Goal: Find specific page/section: Find specific page/section

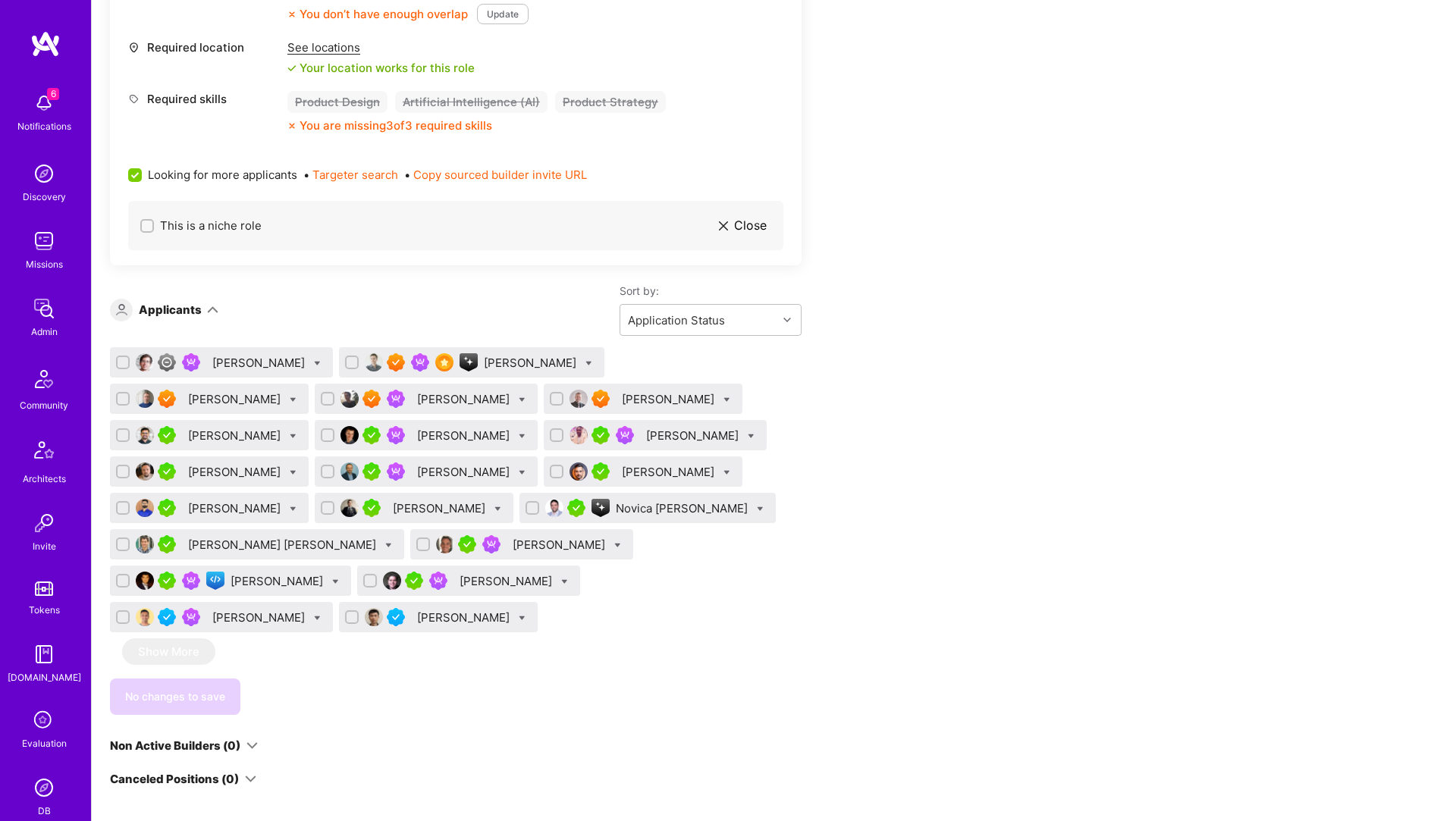
scroll to position [559, 0]
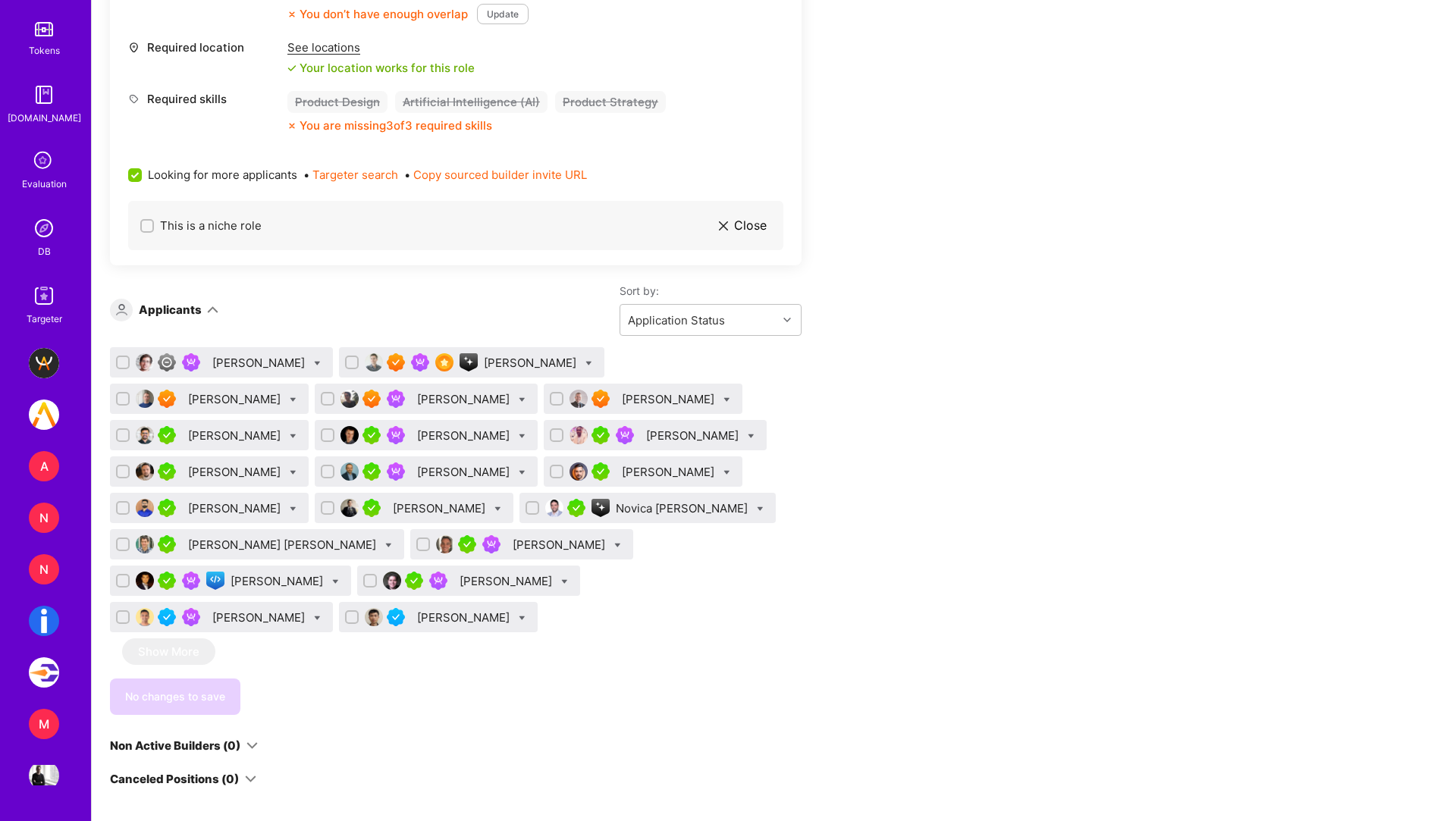
click at [42, 223] on img at bounding box center [44, 228] width 31 height 31
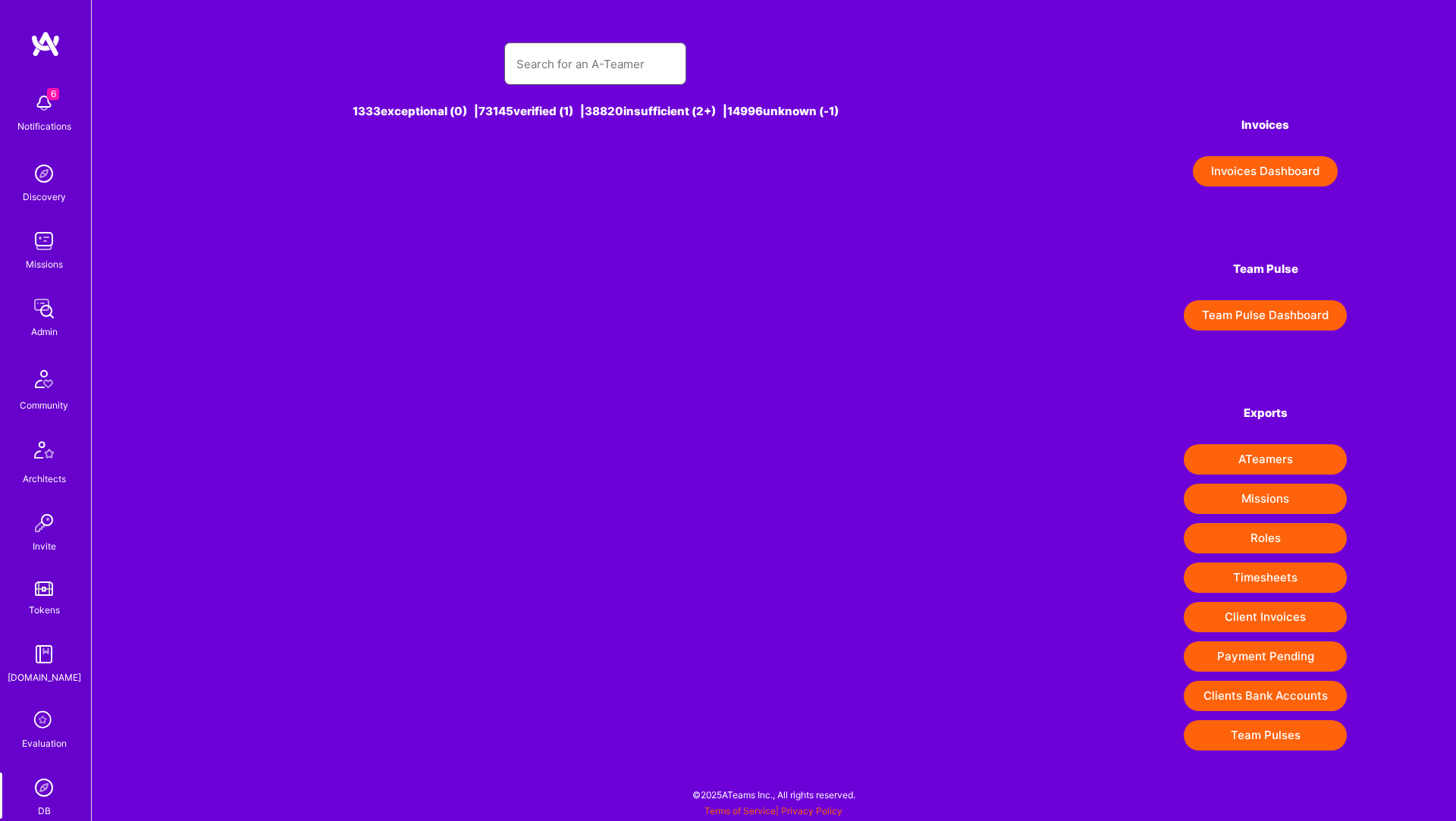
click at [599, 60] on input "text" at bounding box center [595, 64] width 157 height 39
type input "Hi"
type input "r"
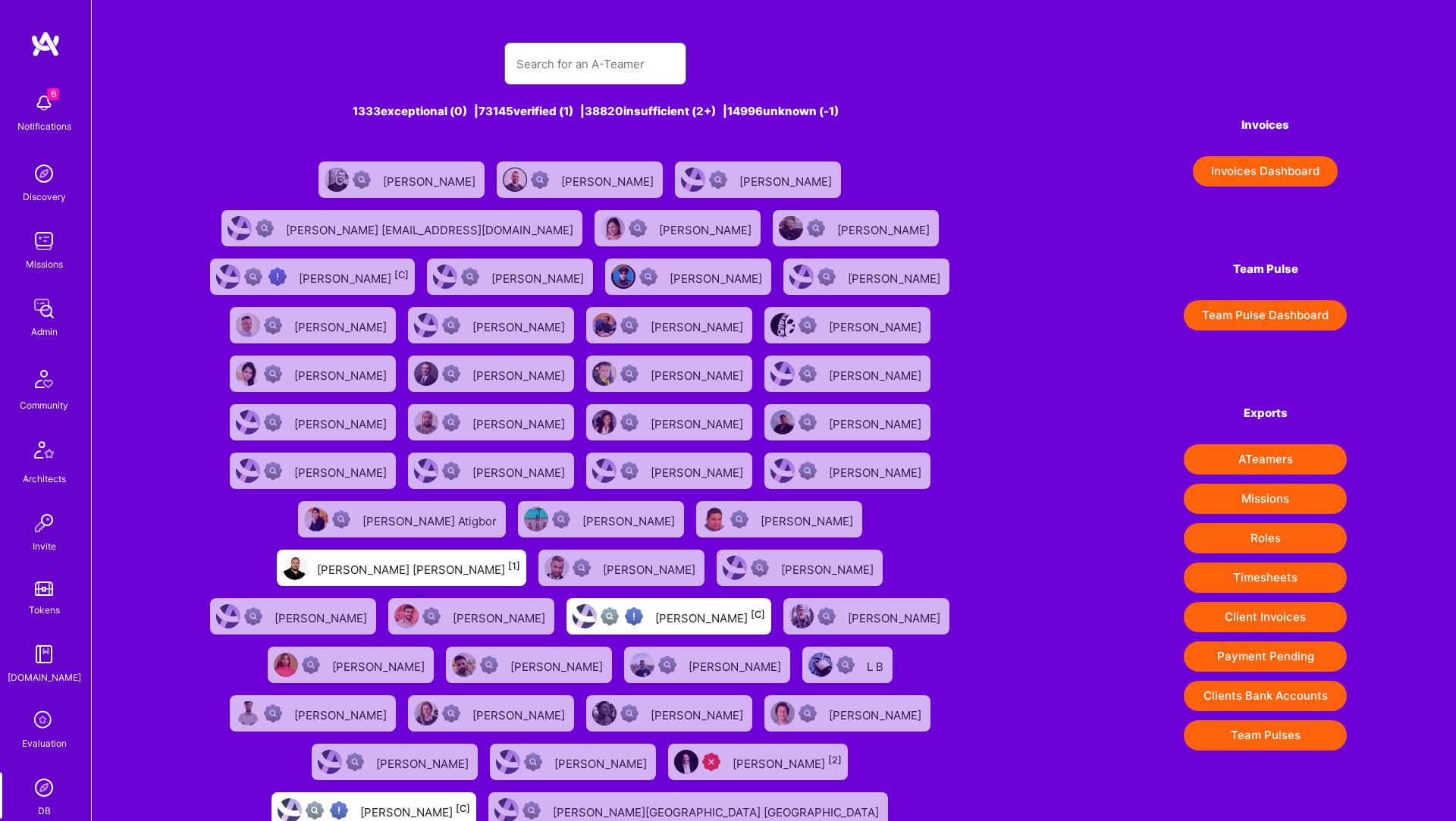
type input "s"
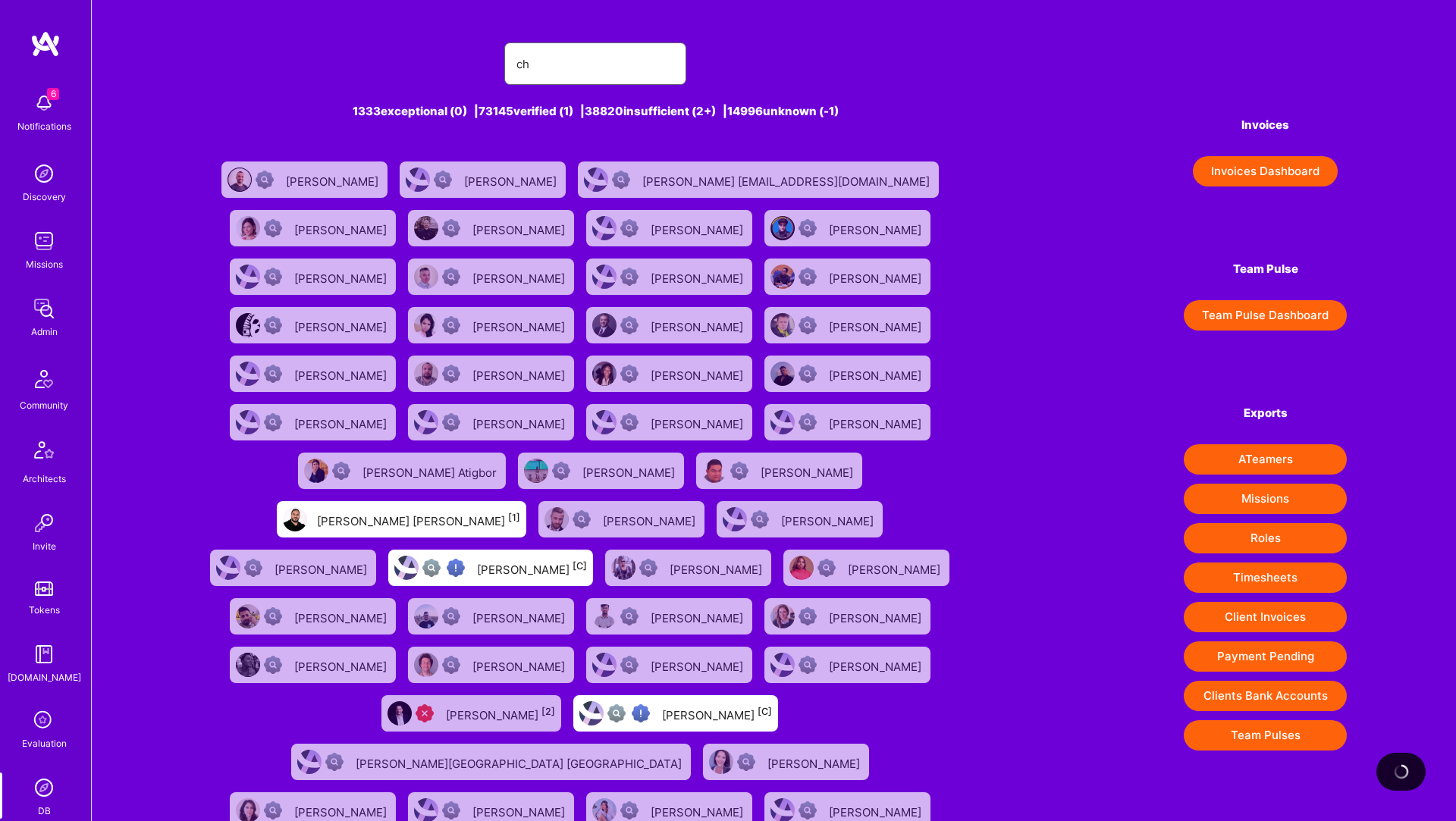
type input "c"
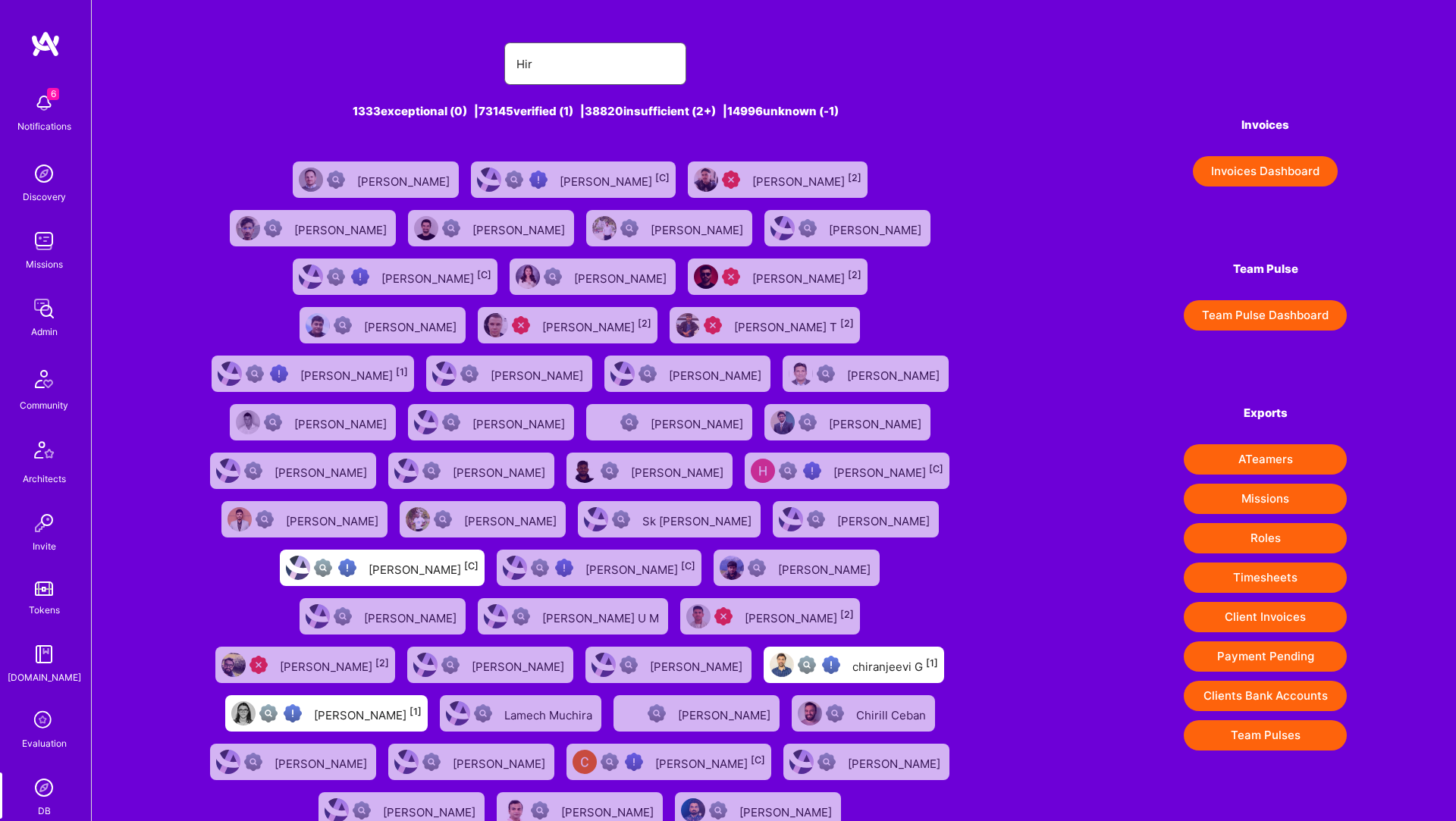
type input "[PERSON_NAME]"
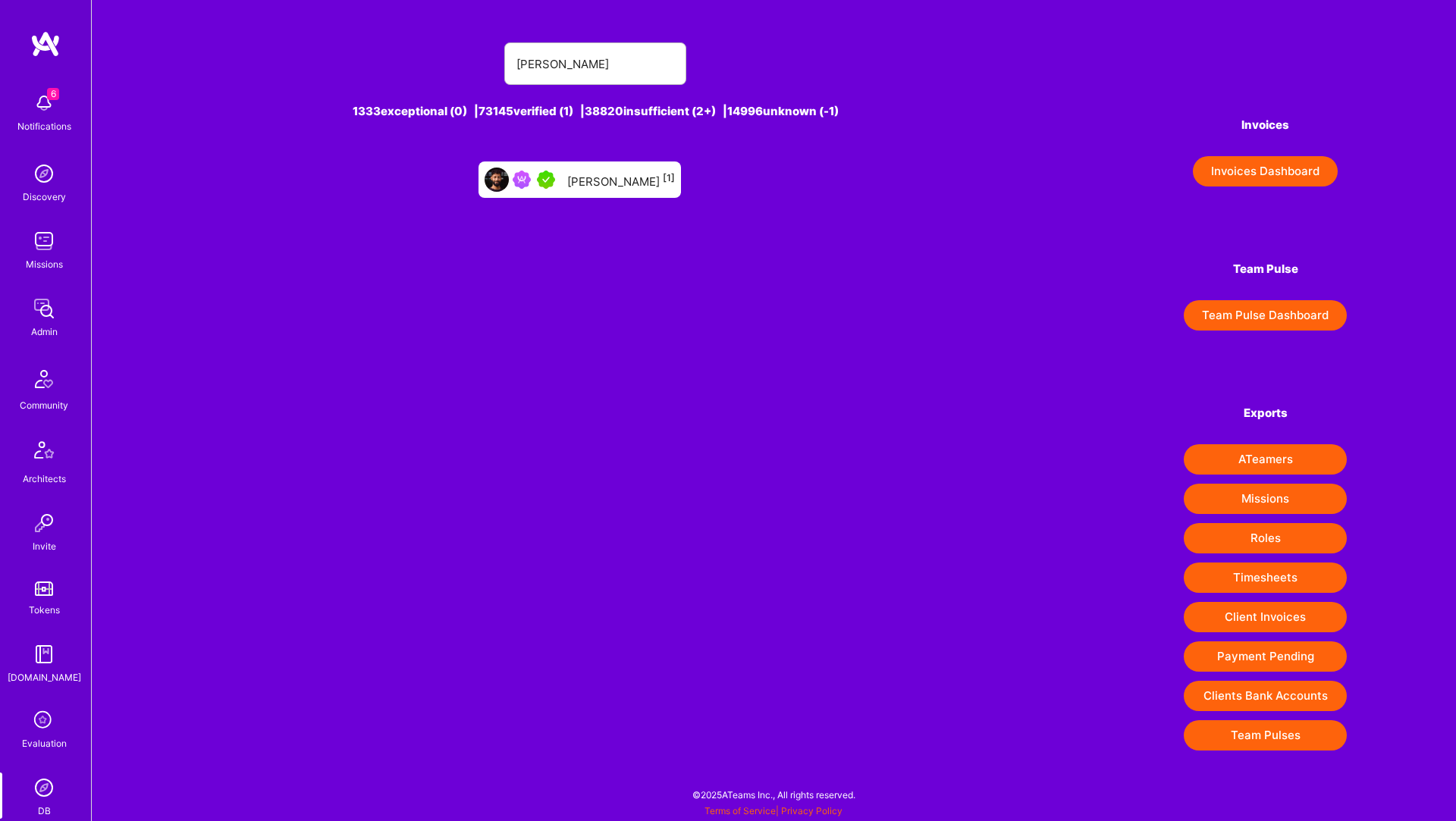
click at [591, 182] on div "[PERSON_NAME] [1]" at bounding box center [621, 179] width 108 height 20
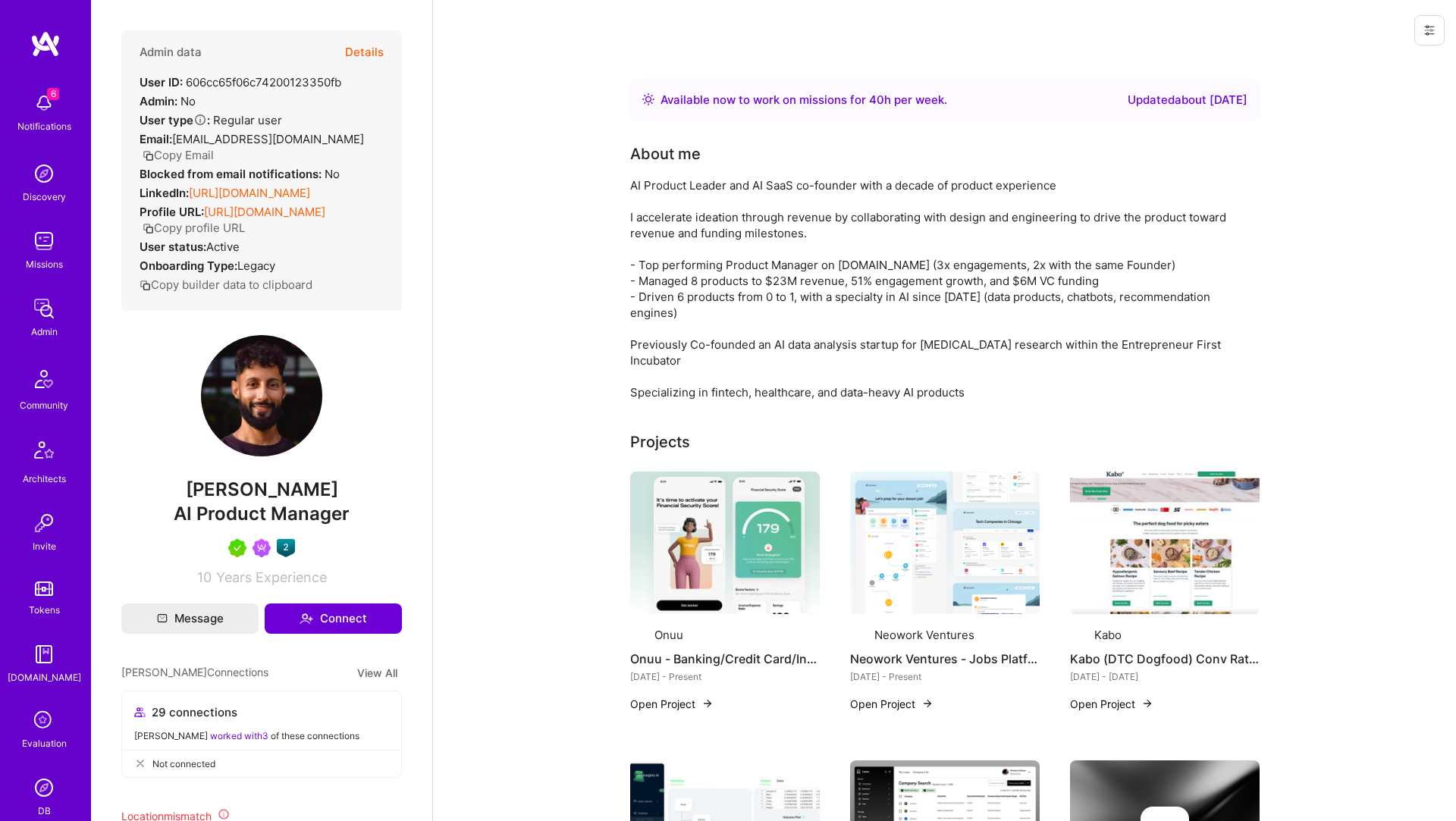
click at [356, 47] on button "Details" at bounding box center [364, 52] width 39 height 44
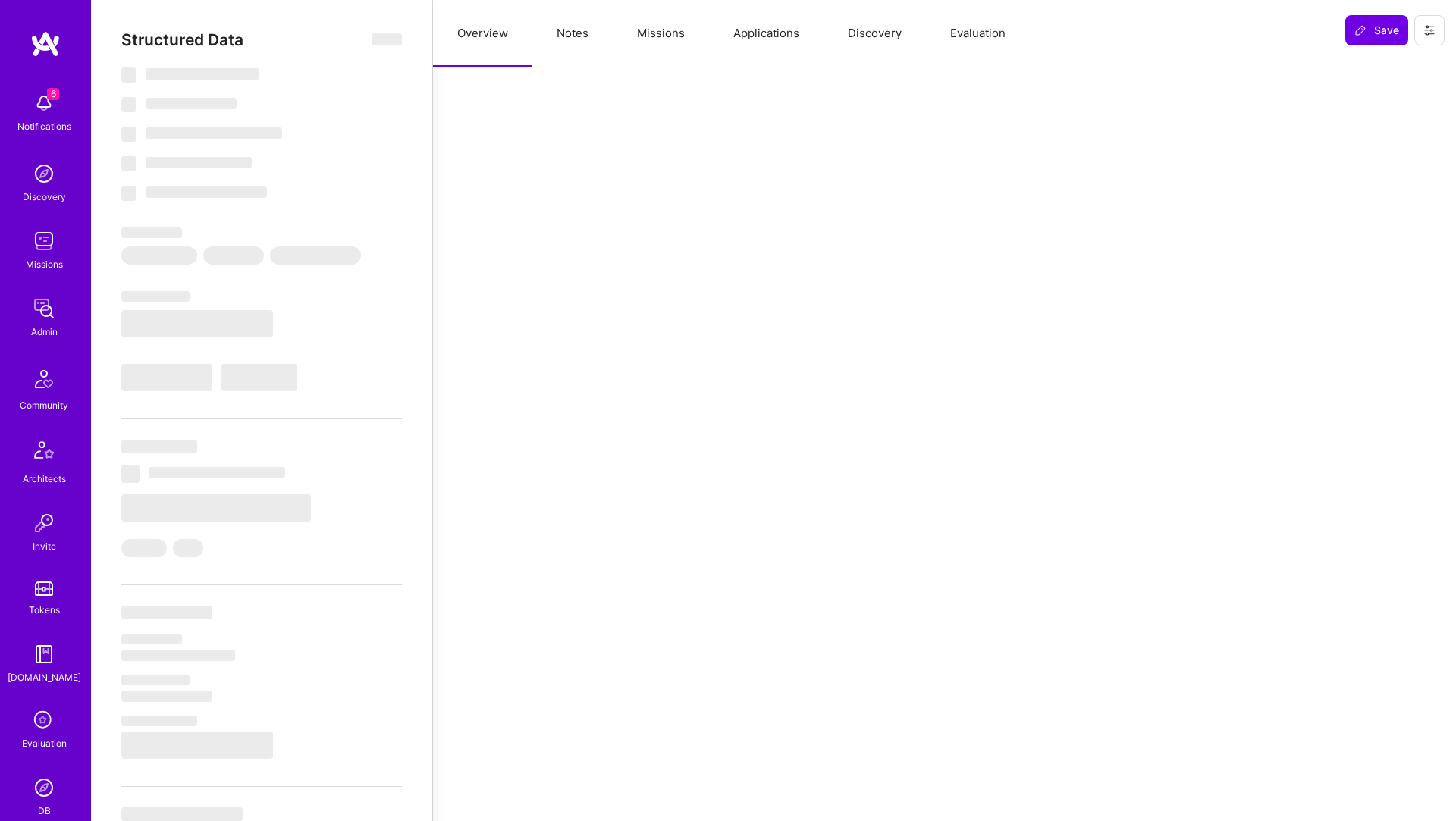
click at [572, 38] on button "Notes" at bounding box center [572, 33] width 80 height 67
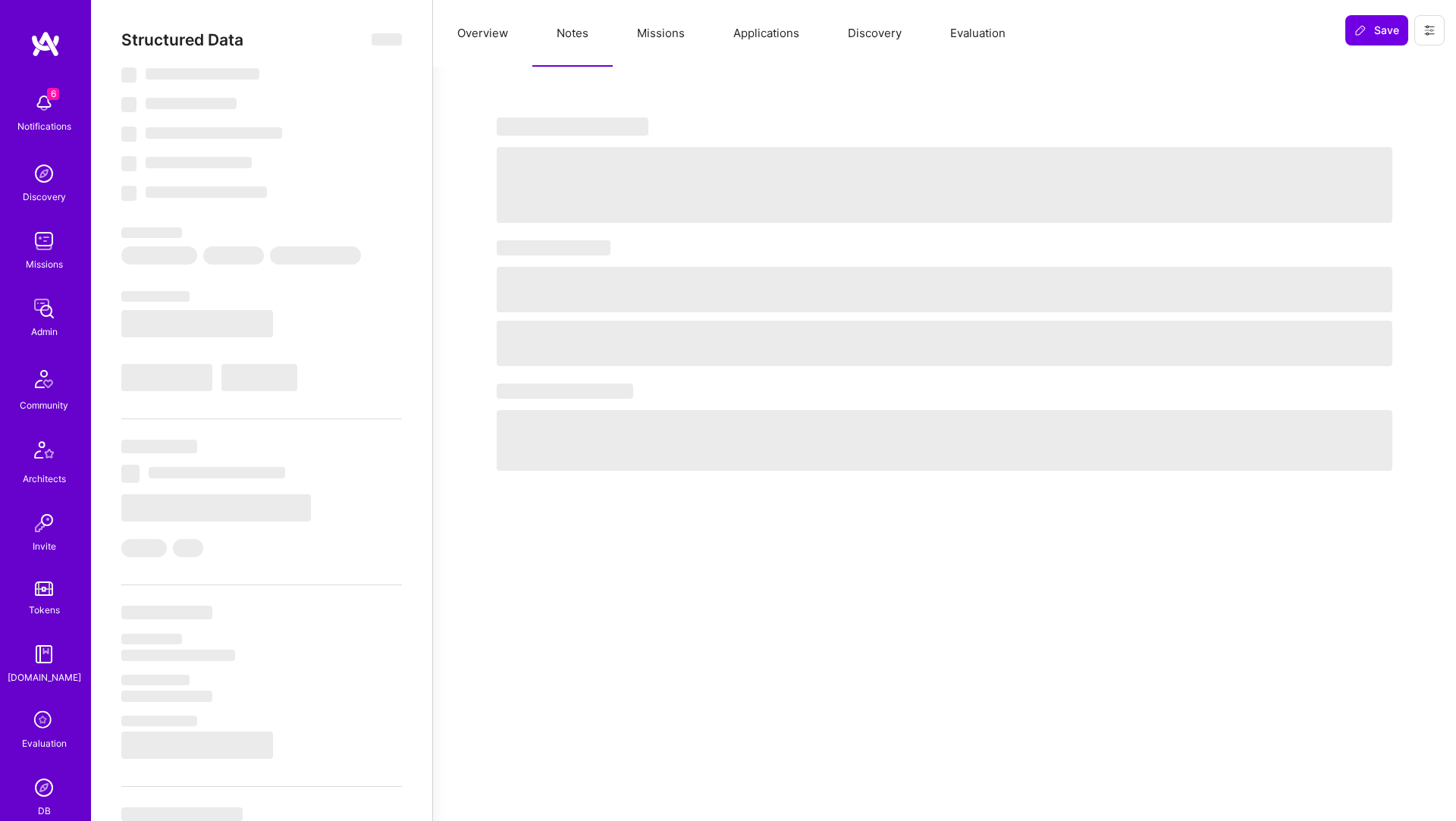
click at [668, 44] on button "Missions" at bounding box center [661, 33] width 96 height 67
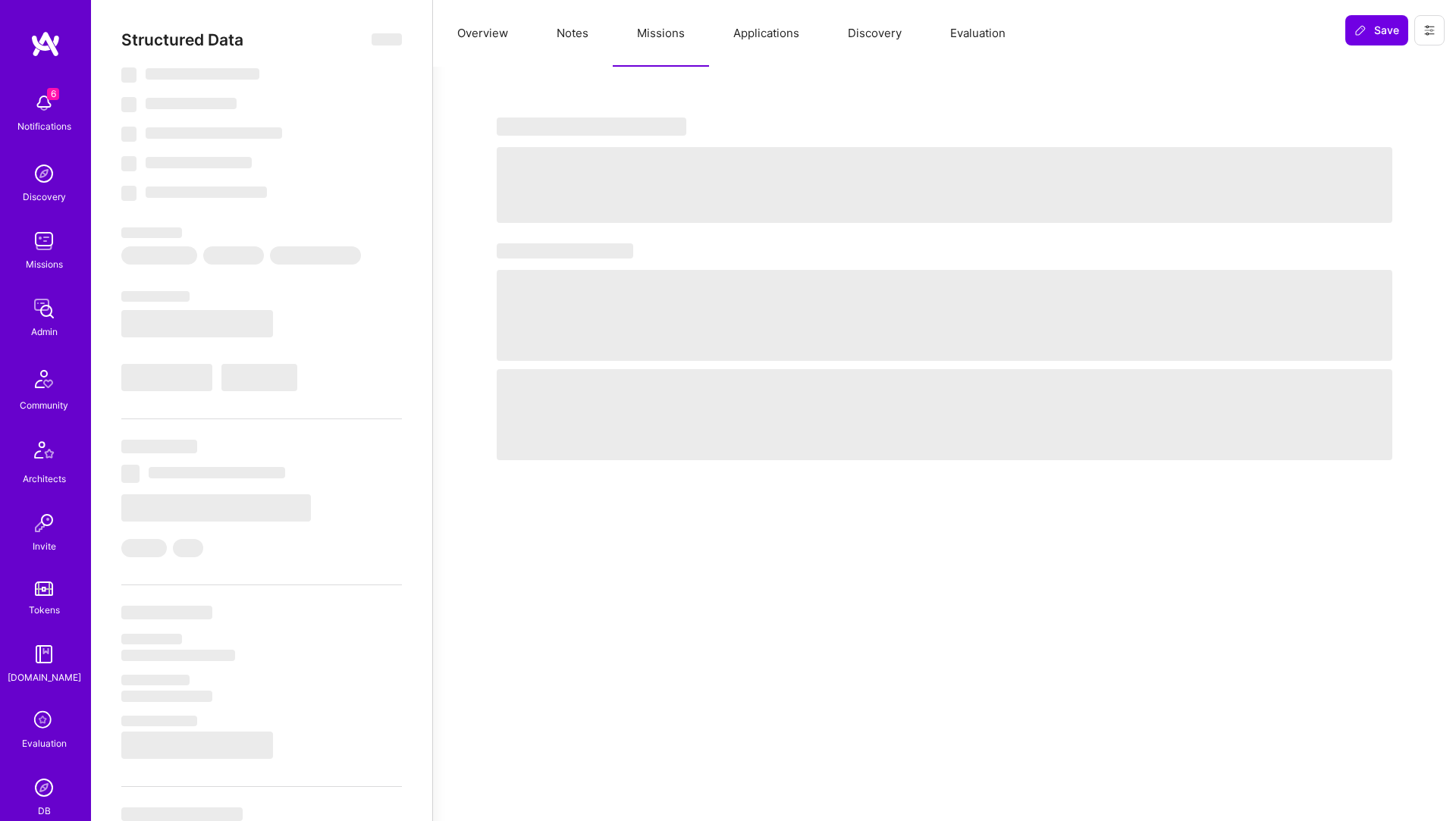
select select "Right Now"
select select "5"
select select "7"
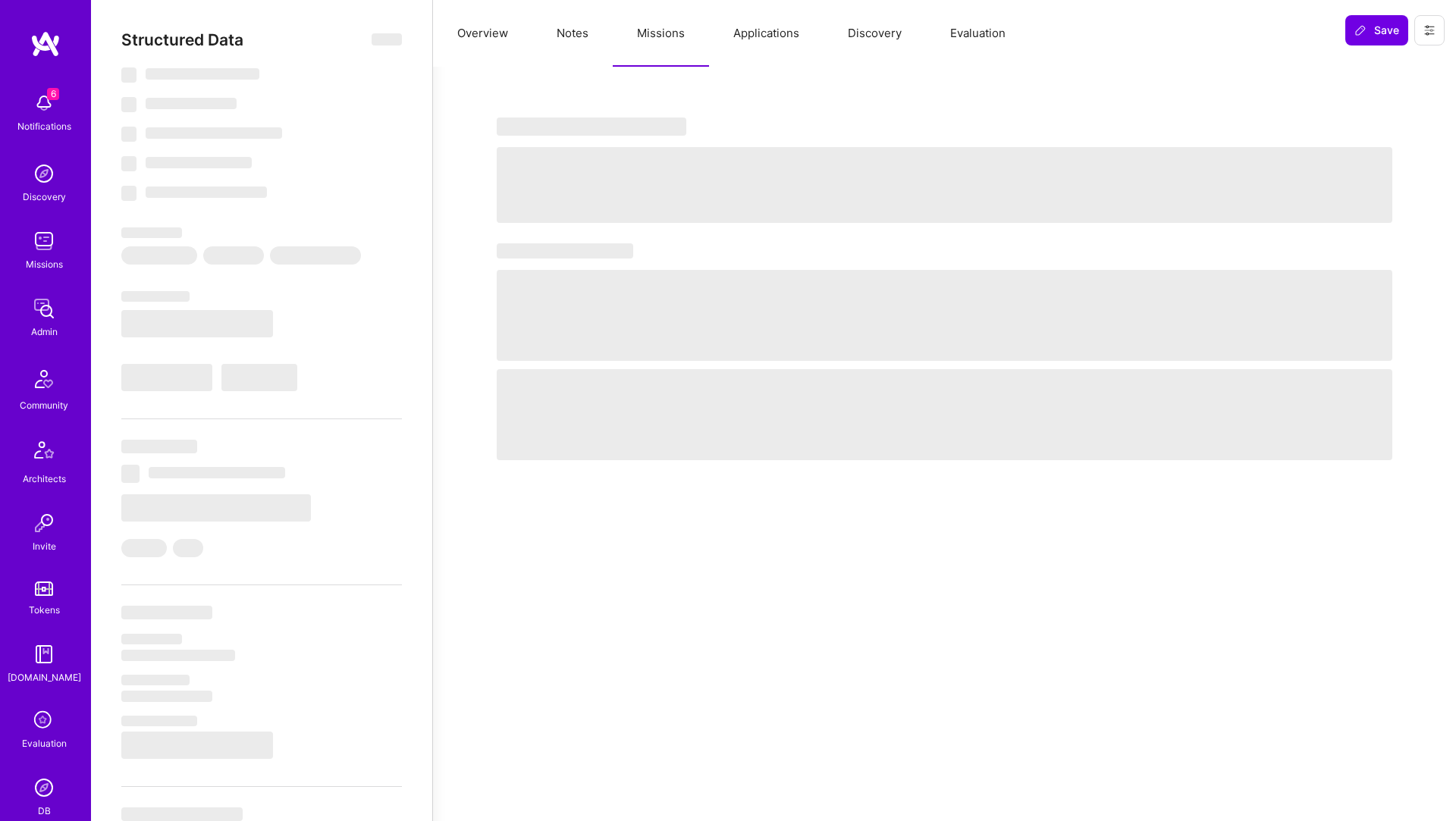
select select "CA"
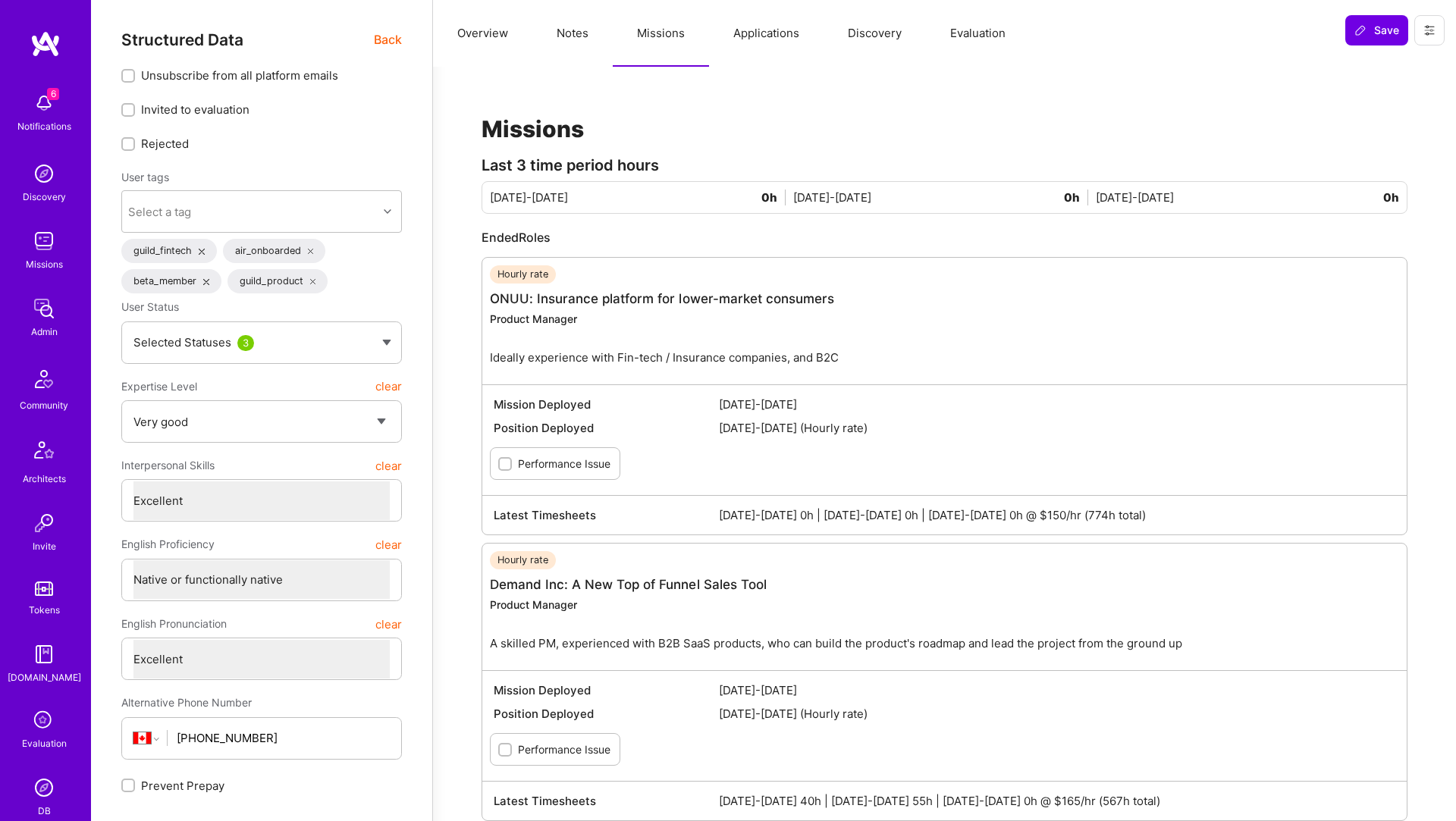
click at [391, 41] on span "Back" at bounding box center [387, 40] width 28 height 19
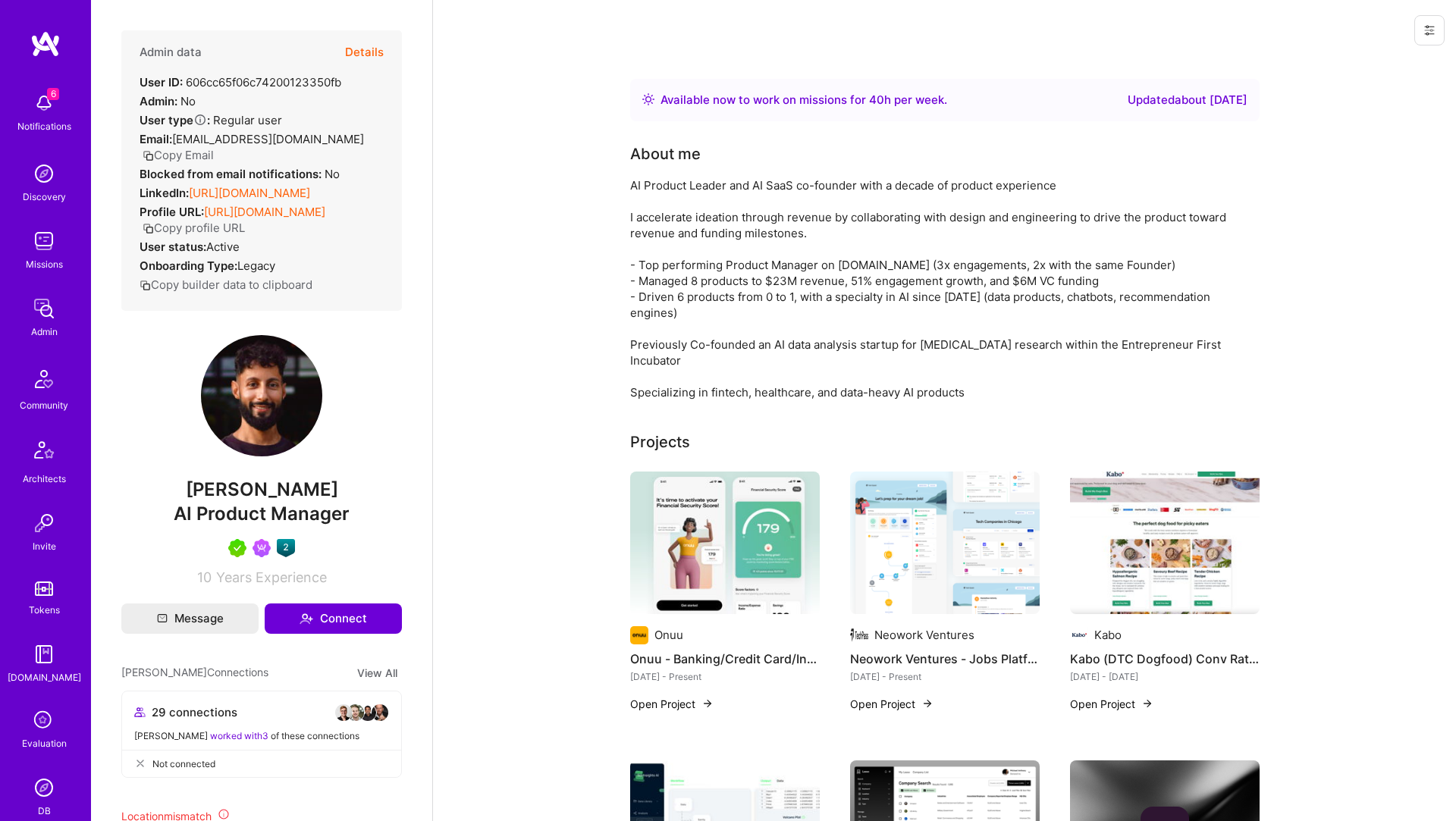
click at [242, 200] on link "[URL][DOMAIN_NAME]" at bounding box center [249, 193] width 121 height 14
click at [367, 51] on button "Details" at bounding box center [364, 52] width 39 height 44
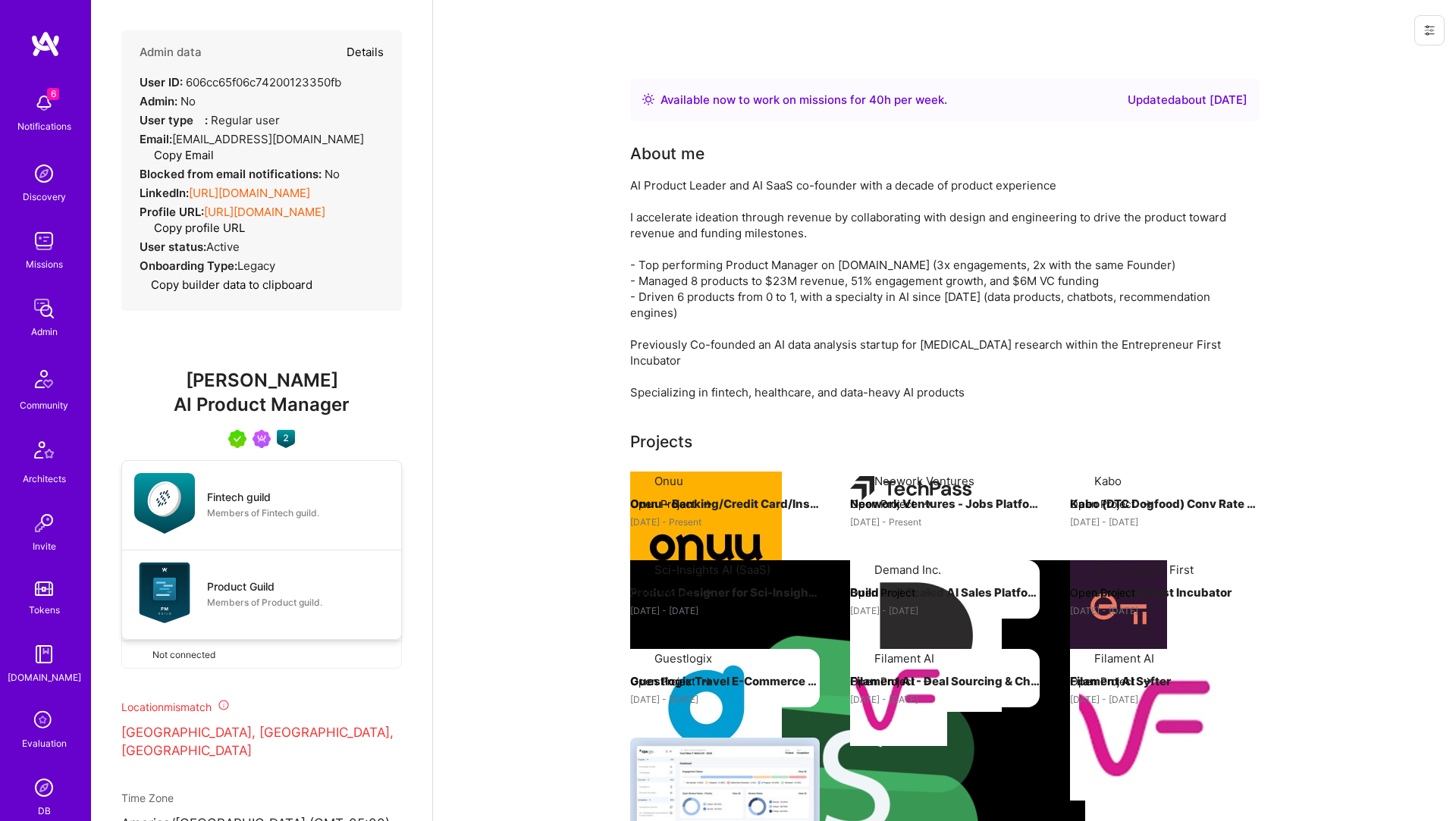
type textarea "x"
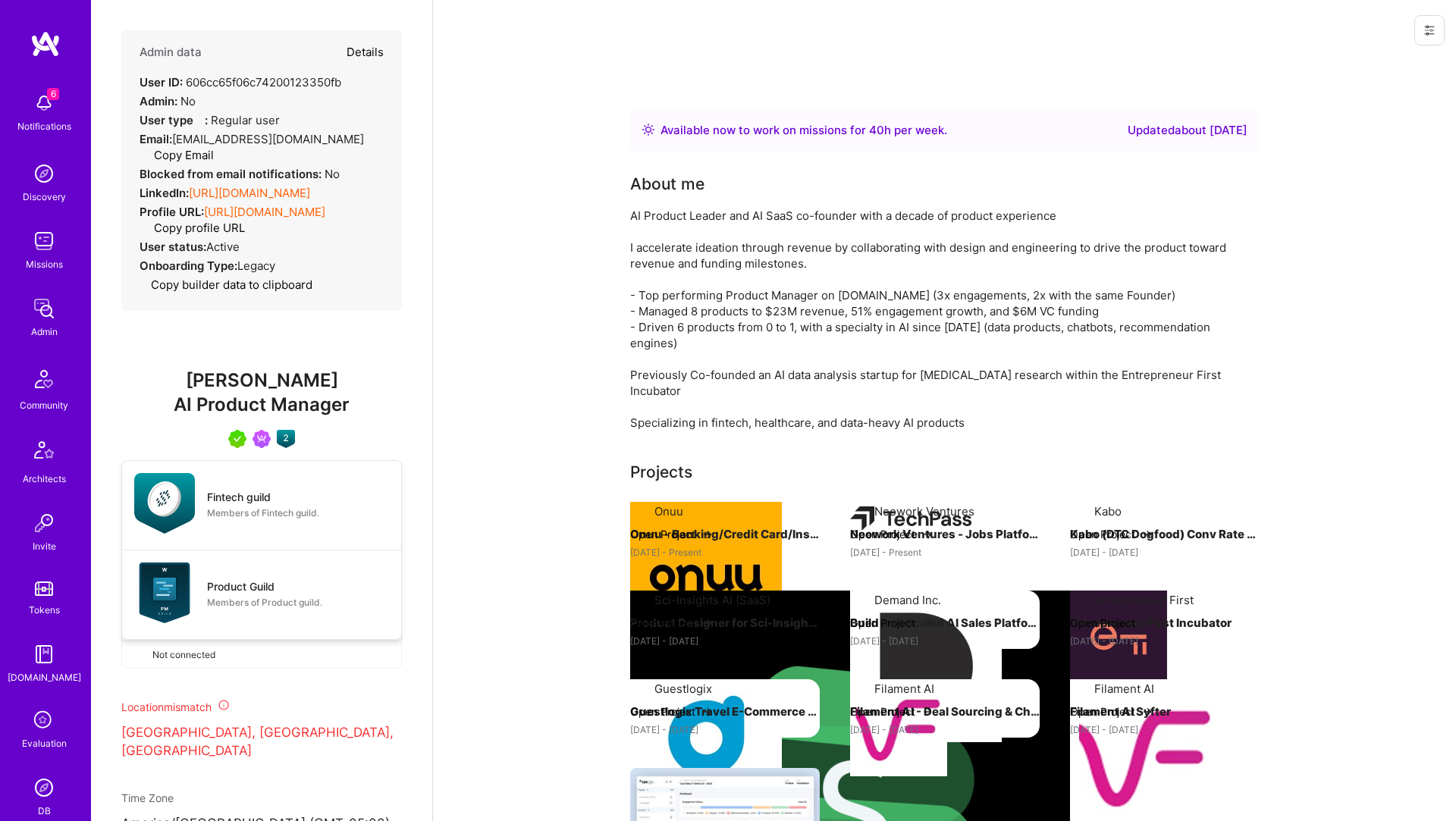
select select "5"
select select "7"
select select "CA"
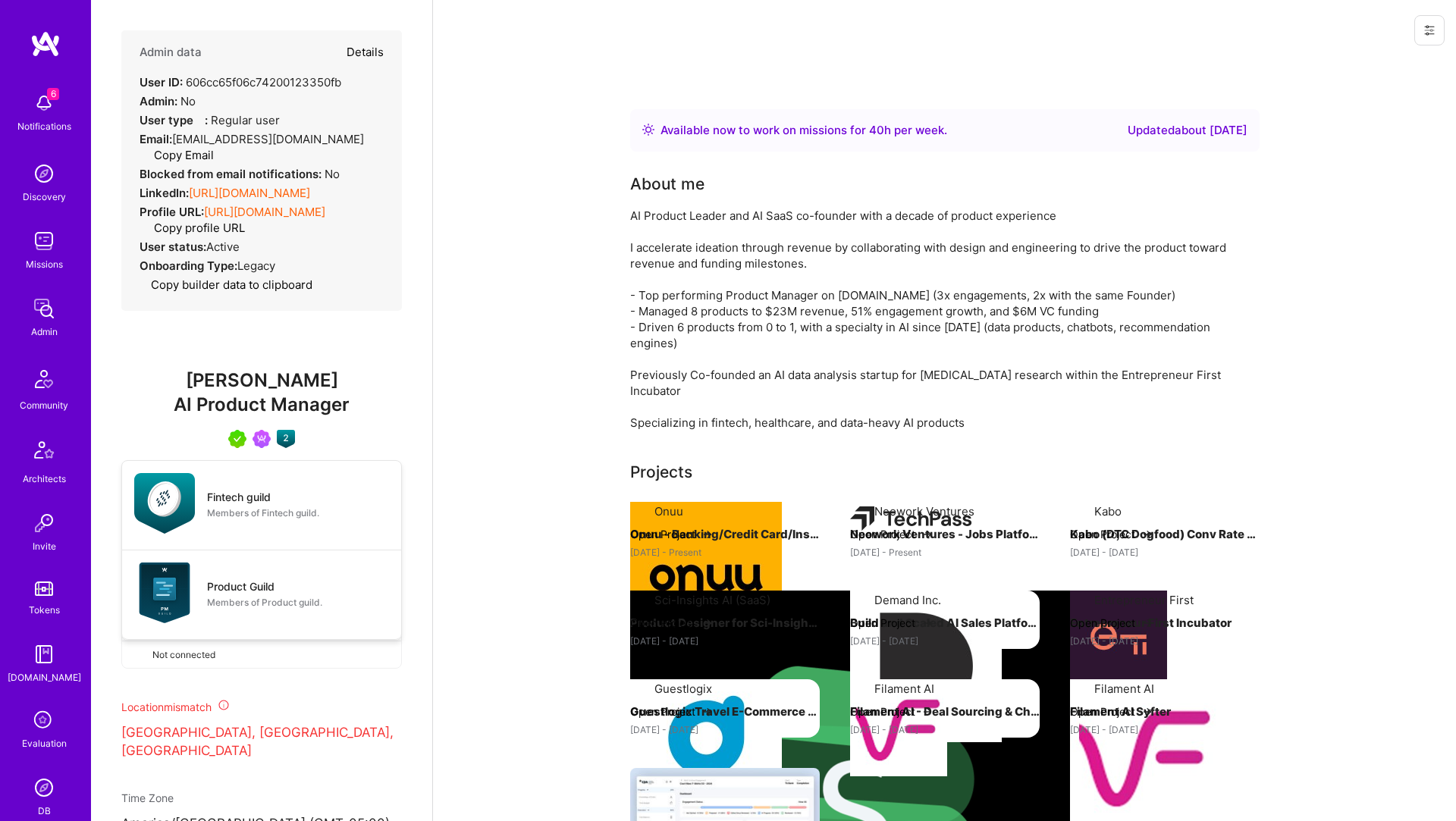
select select "Right Now"
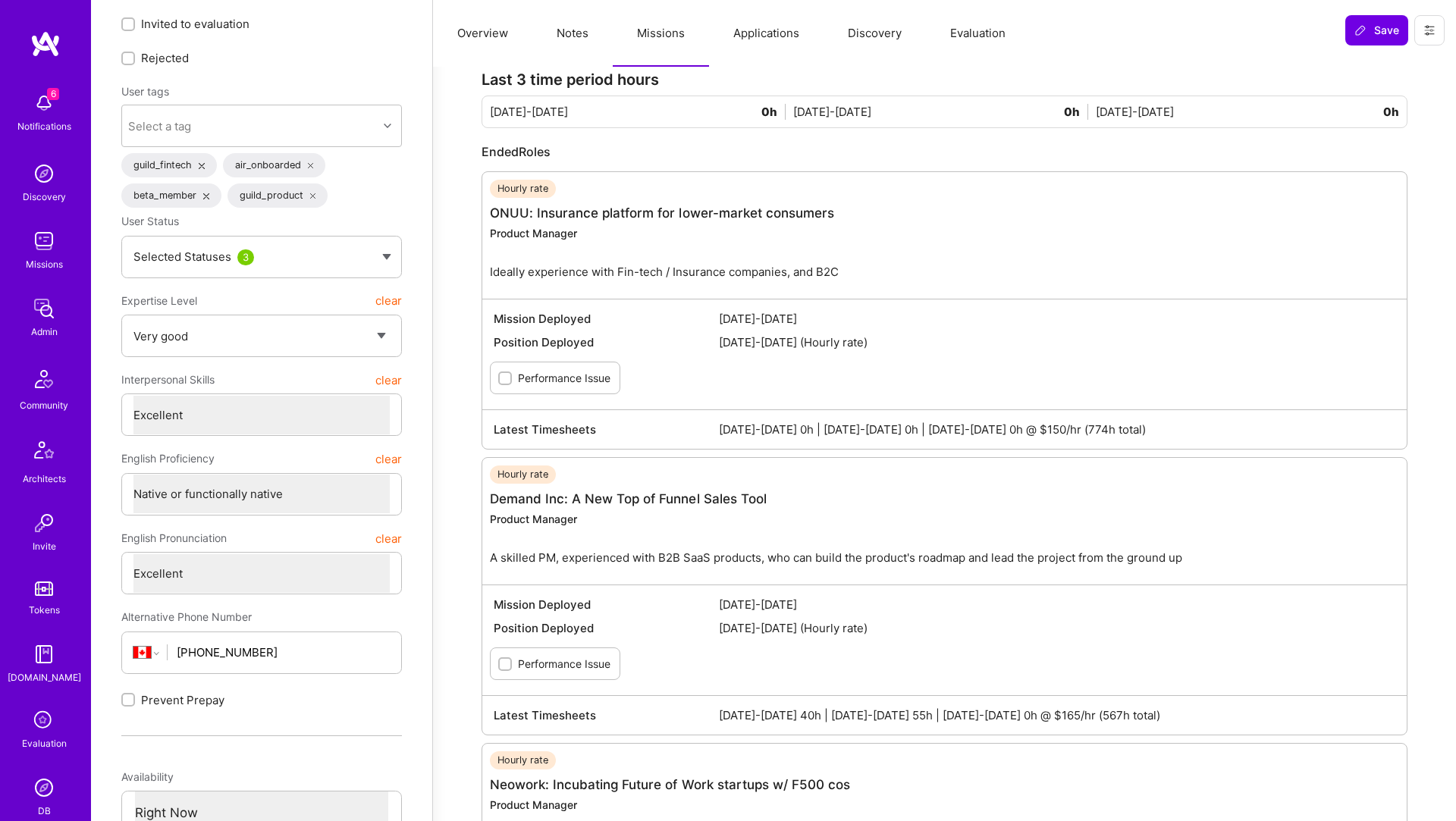
scroll to position [87, 0]
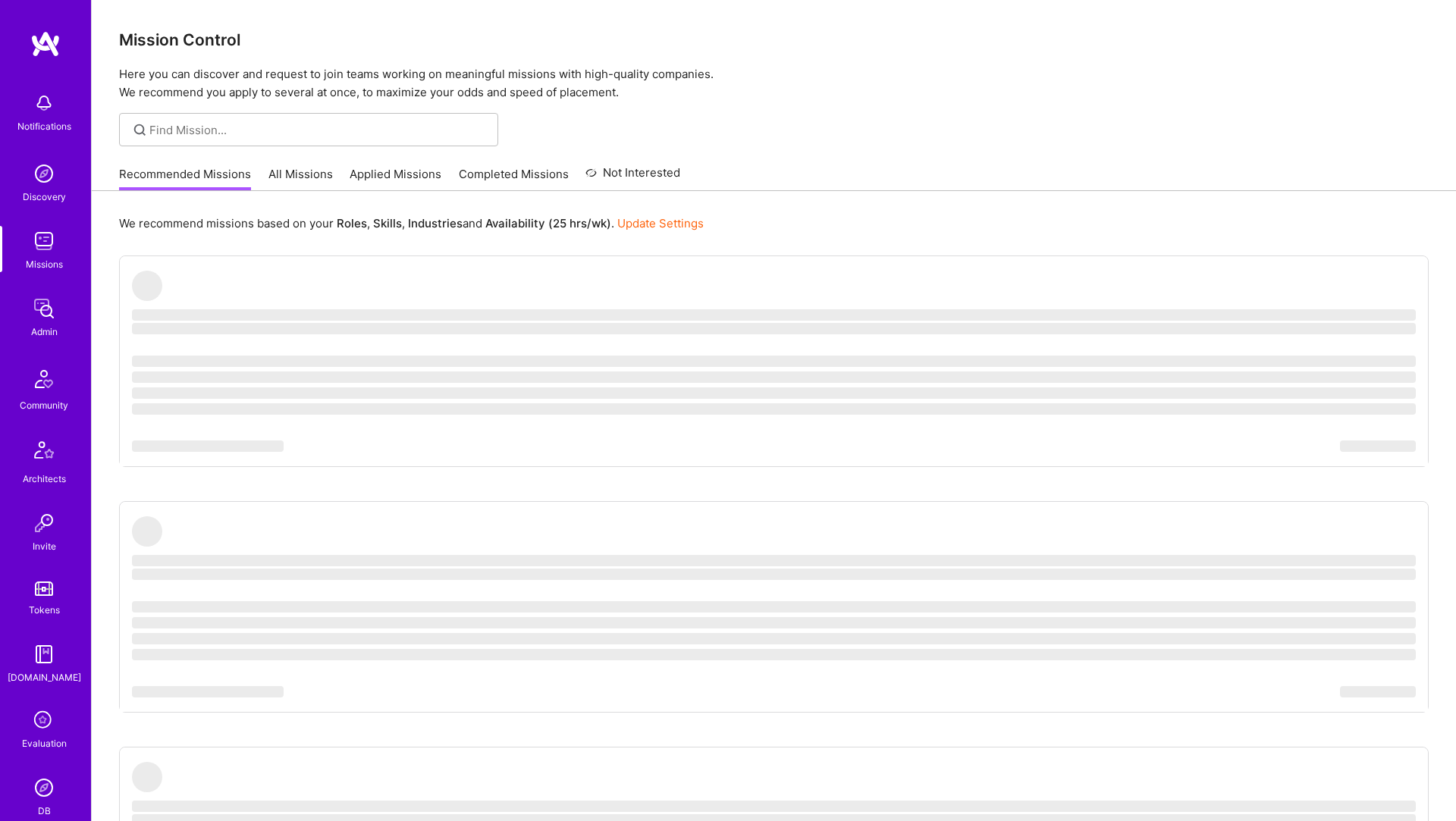
click at [43, 772] on img at bounding box center [44, 787] width 31 height 31
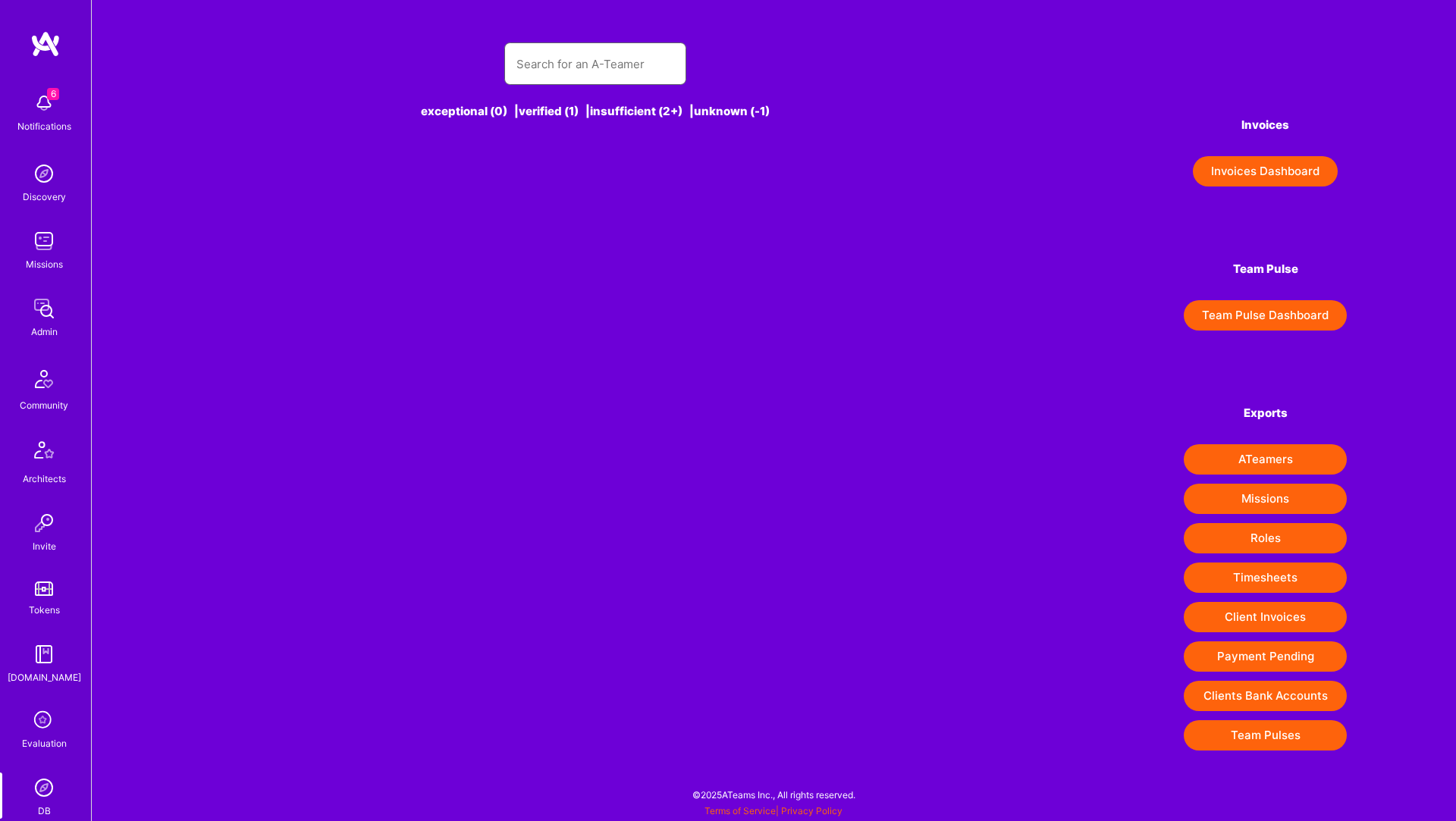
click at [557, 67] on input "text" at bounding box center [595, 64] width 157 height 39
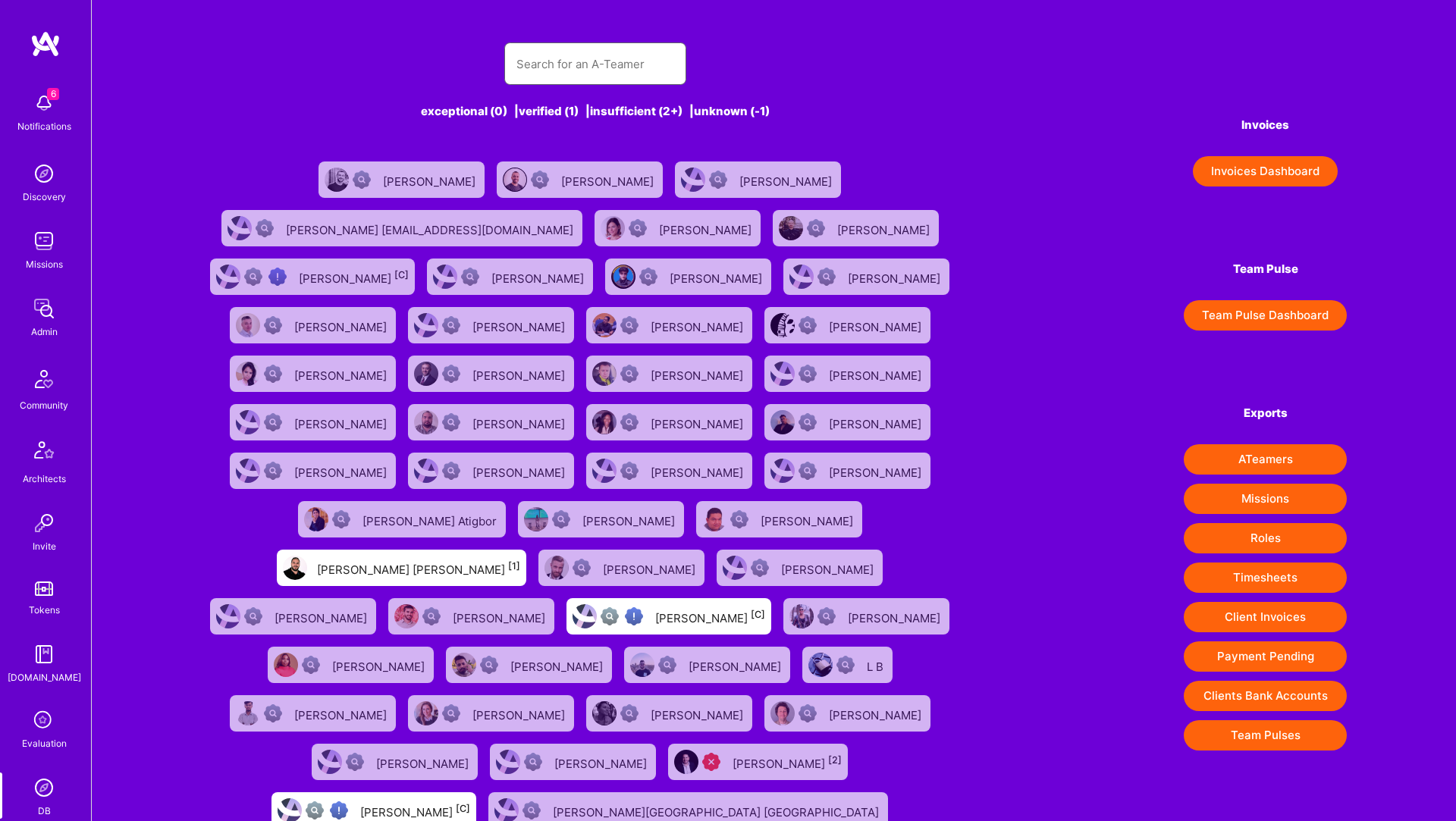
paste input "text"
click at [557, 67] on input "text" at bounding box center [595, 64] width 157 height 39
paste input "Matti Kakkori"
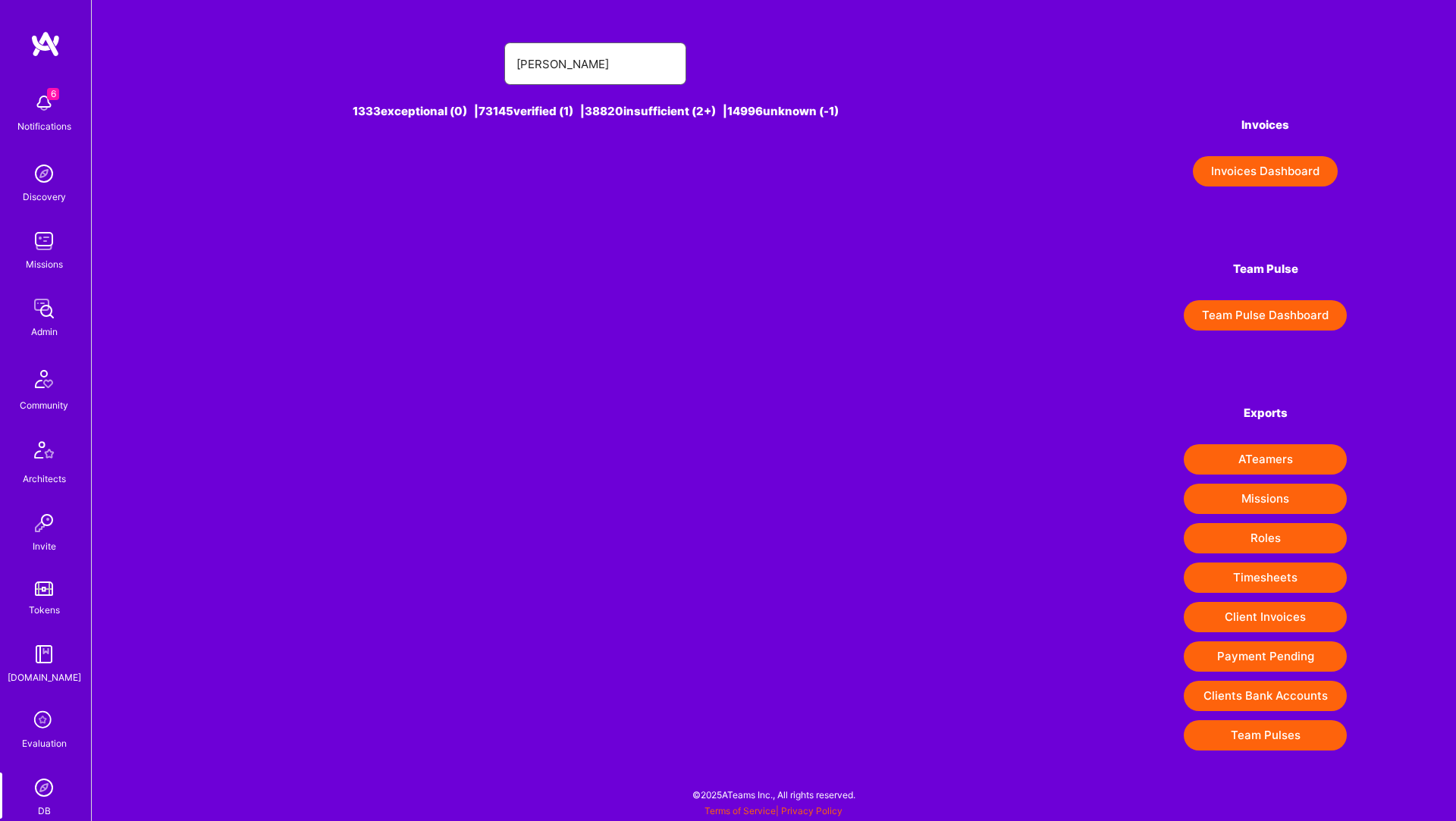
drag, startPoint x: 550, startPoint y: 55, endPoint x: 501, endPoint y: 54, distance: 49.0
click at [501, 54] on div "Matti Kakkori" at bounding box center [595, 63] width 789 height 43
drag, startPoint x: 545, startPoint y: 62, endPoint x: 478, endPoint y: 63, distance: 67.0
click at [478, 63] on div "Matti Kakkori" at bounding box center [595, 63] width 789 height 43
click at [642, 70] on input "Kakkori" at bounding box center [595, 64] width 157 height 39
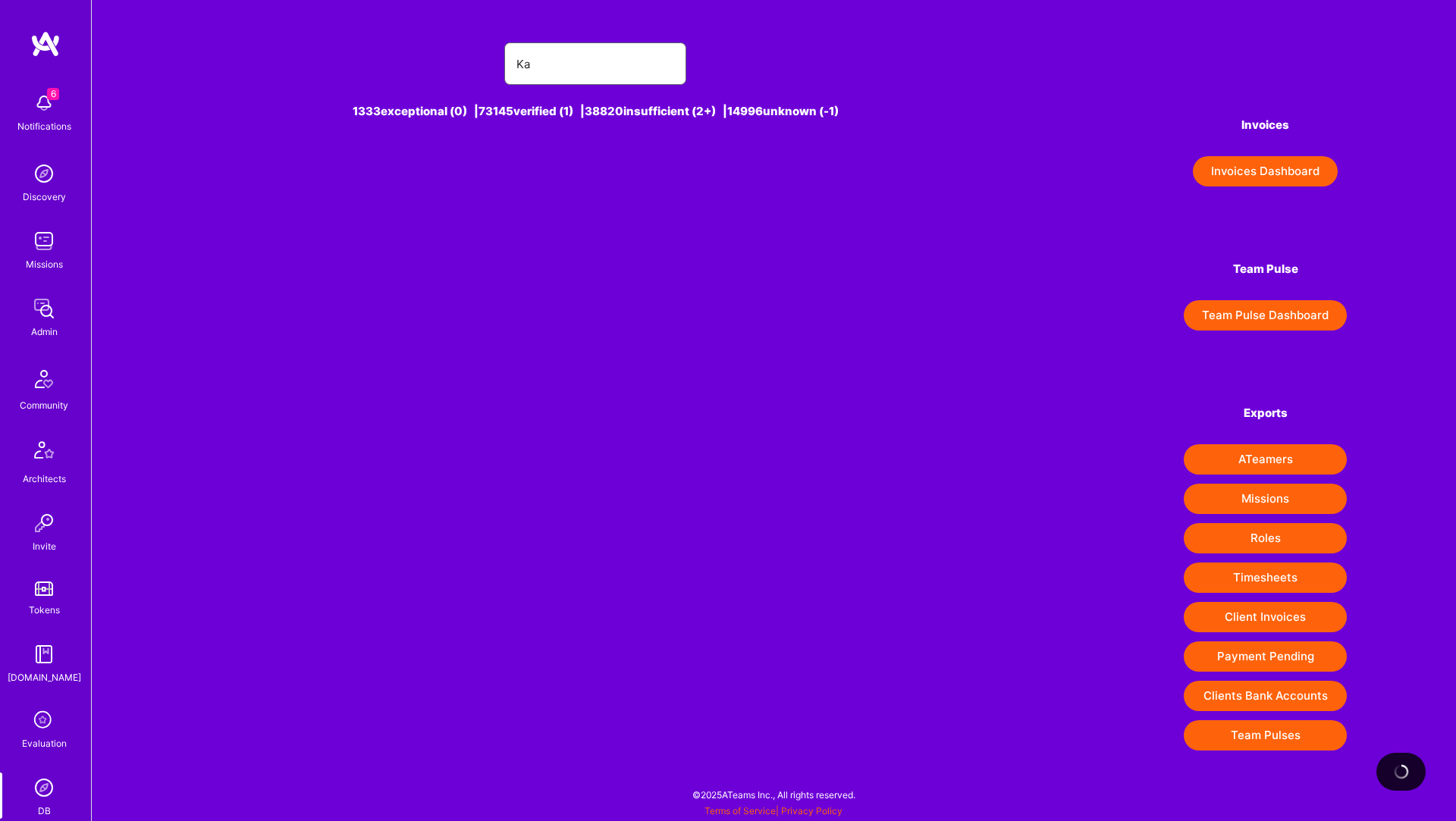
type input "K"
click at [602, 70] on input "Matti Kak" at bounding box center [595, 64] width 157 height 39
click at [643, 81] on input "Matti Kakkori" at bounding box center [595, 64] width 157 height 39
click at [531, 57] on input "Matti Kakori" at bounding box center [595, 64] width 157 height 39
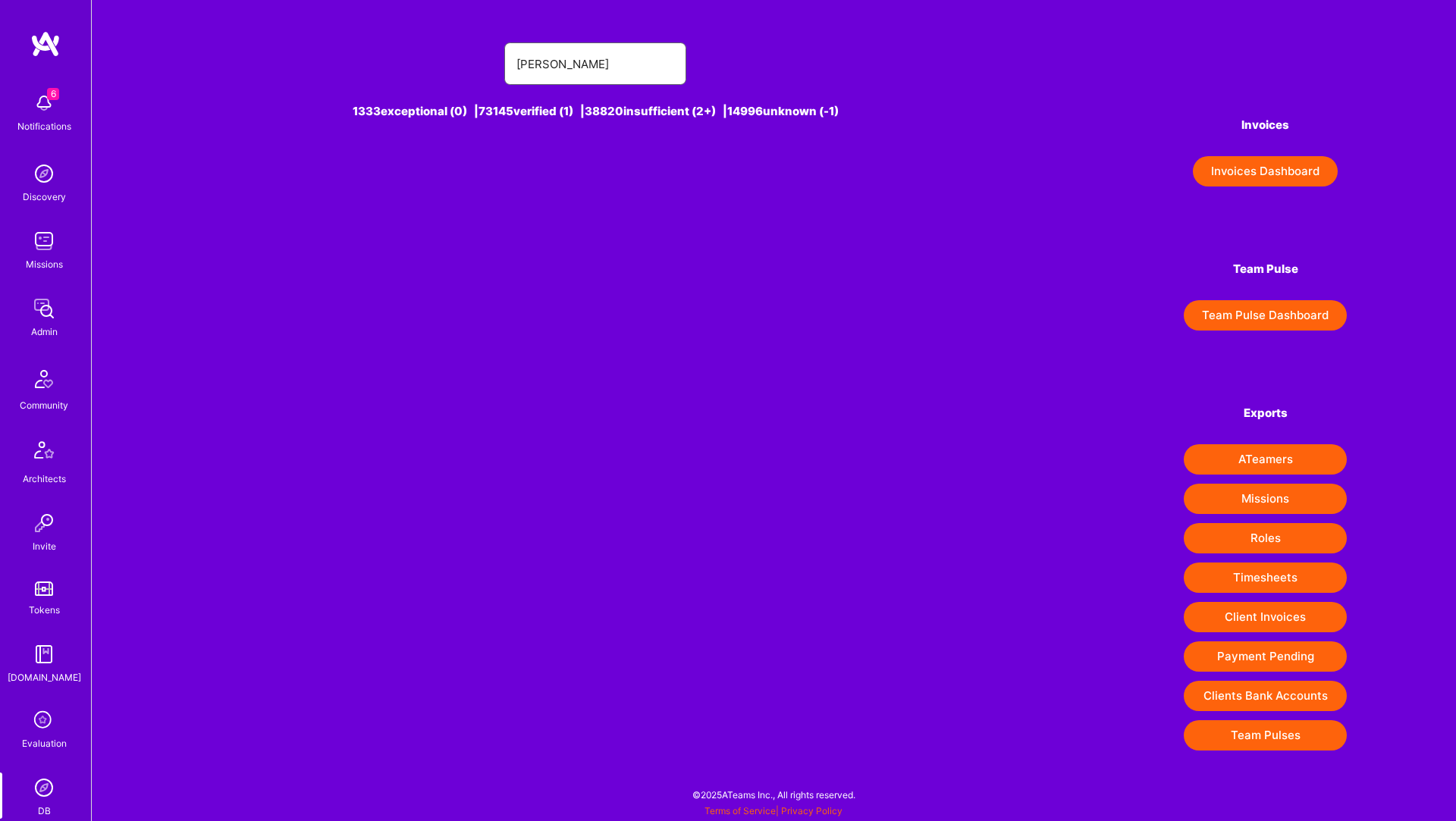
click at [531, 57] on input "Matti Kakori" at bounding box center [595, 64] width 157 height 39
click at [546, 53] on input "Kakori" at bounding box center [595, 64] width 157 height 39
click at [591, 57] on input "Kakori" at bounding box center [595, 64] width 157 height 39
type input "Kakkori"
